Goal: Transaction & Acquisition: Purchase product/service

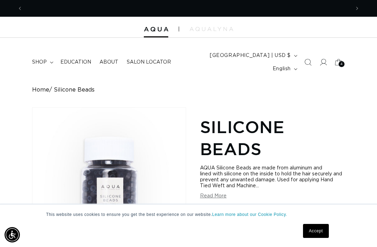
scroll to position [0, 327]
click at [342, 54] on icon at bounding box center [338, 61] width 15 height 15
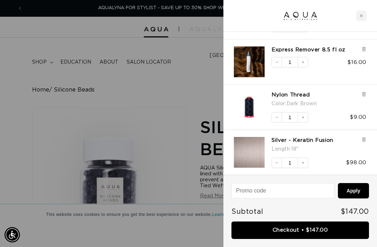
scroll to position [89, 0]
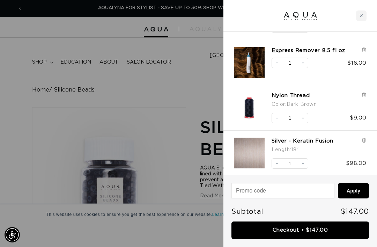
click at [140, 108] on div at bounding box center [188, 123] width 377 height 247
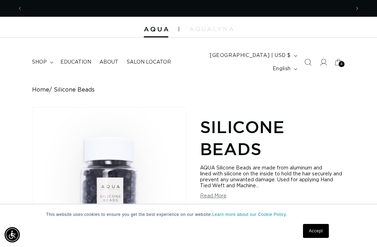
scroll to position [0, 0]
click at [309, 59] on icon "Search" at bounding box center [307, 62] width 7 height 7
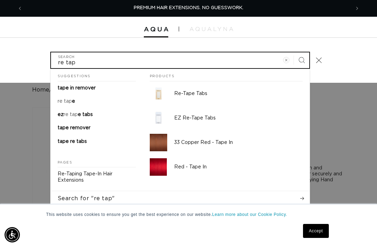
type input "re tap"
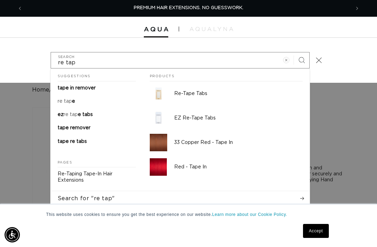
click at [201, 90] on p "Re-Tape Tabs" at bounding box center [238, 93] width 128 height 6
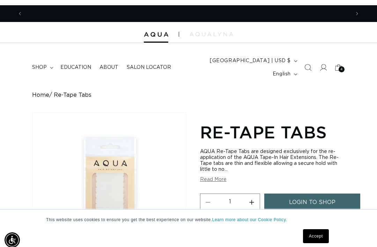
scroll to position [0, 327]
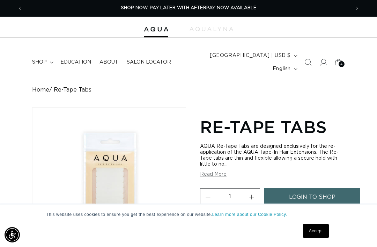
click at [306, 59] on icon "Search" at bounding box center [307, 62] width 7 height 7
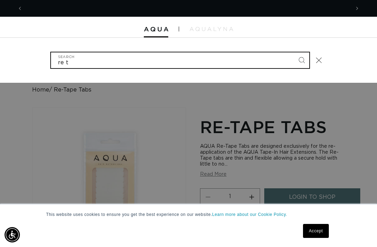
scroll to position [0, 654]
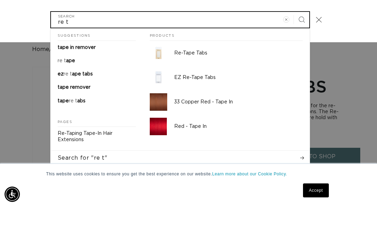
type input "re t"
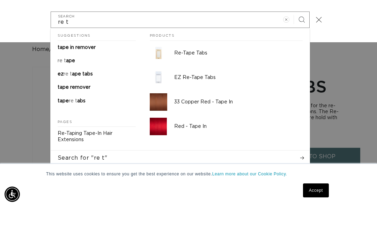
click at [216, 115] on p "EZ Re-Tape Tabs" at bounding box center [238, 118] width 128 height 6
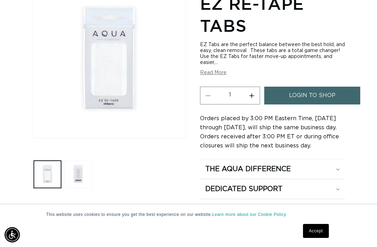
scroll to position [127, 0]
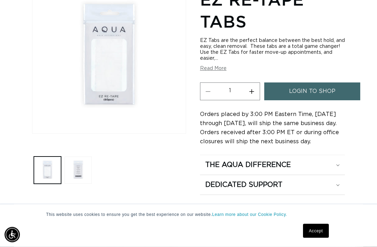
click at [339, 160] on div "The Aqua Difference" at bounding box center [272, 164] width 134 height 9
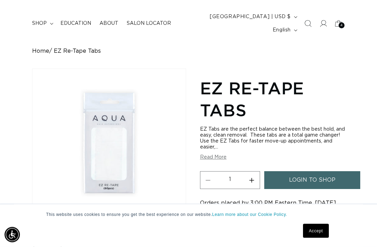
scroll to position [45, 0]
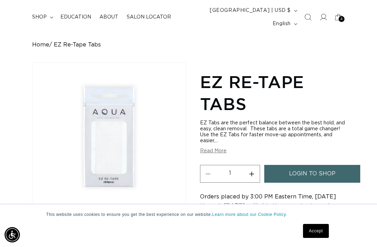
click at [325, 165] on span "login to shop" at bounding box center [312, 174] width 46 height 18
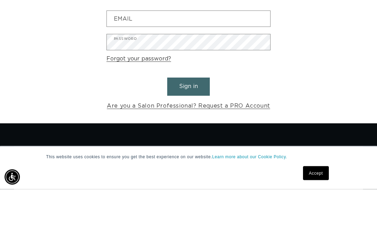
scroll to position [0, 654]
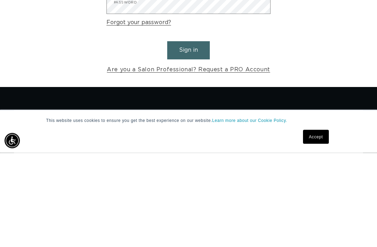
click at [247, 69] on input "Email" at bounding box center [188, 77] width 163 height 16
type input "wildrootsportsmouth@gmail.com"
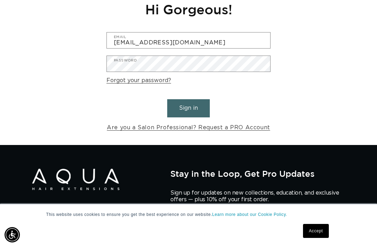
click at [191, 100] on button "Sign in" at bounding box center [188, 108] width 43 height 18
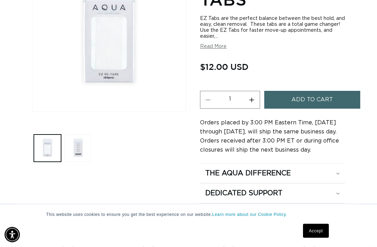
scroll to position [153, 0]
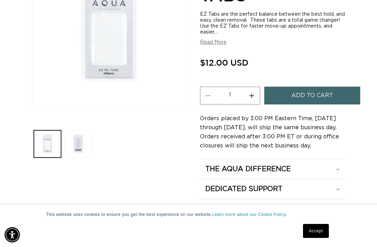
click at [334, 164] on div "The Aqua Difference" at bounding box center [272, 168] width 134 height 9
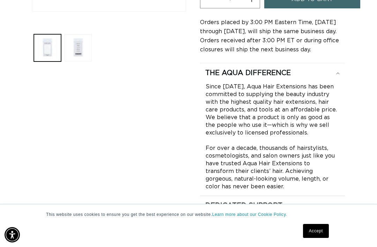
scroll to position [0, 654]
click at [331, 201] on div "Dedicated Support" at bounding box center [272, 205] width 134 height 9
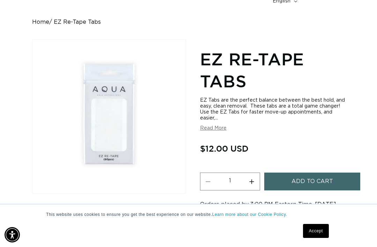
scroll to position [66, 0]
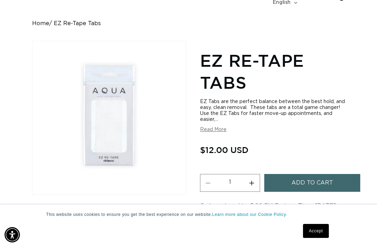
click at [215, 127] on button "Read More" at bounding box center [213, 130] width 26 height 6
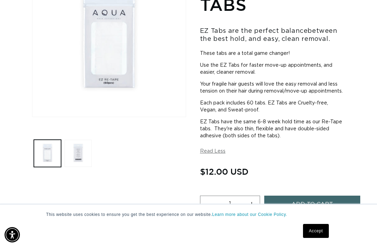
scroll to position [157, 0]
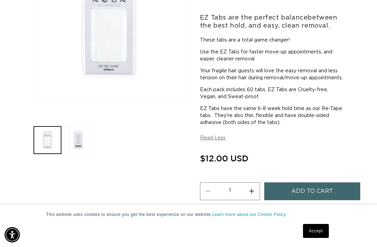
click at [289, 189] on button "Add to cart" at bounding box center [312, 191] width 96 height 18
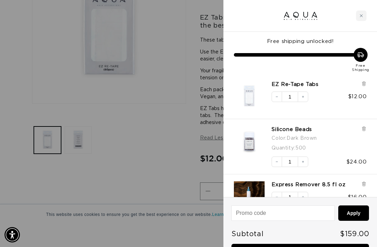
scroll to position [0, 0]
